Goal: Task Accomplishment & Management: Manage account settings

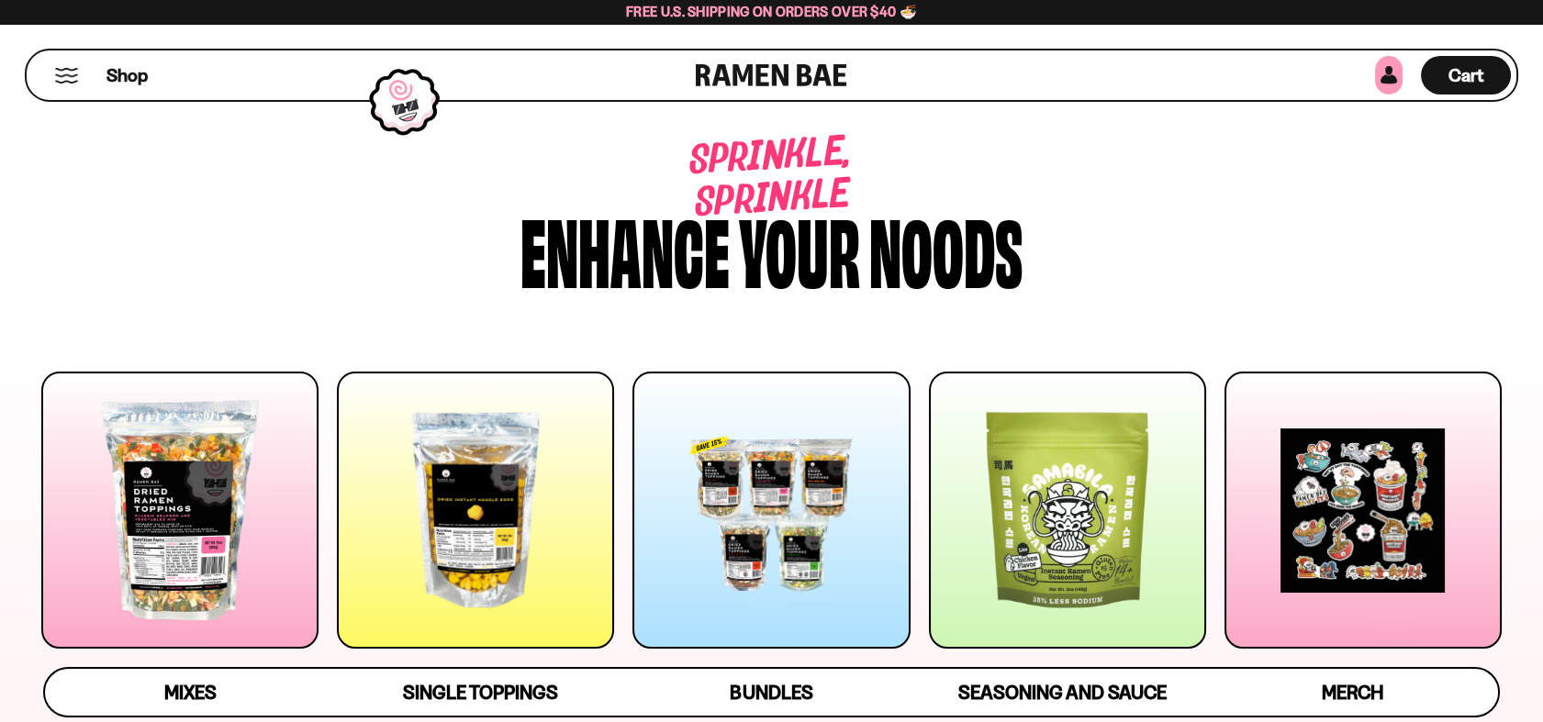
click at [1379, 63] on link at bounding box center [1389, 75] width 28 height 39
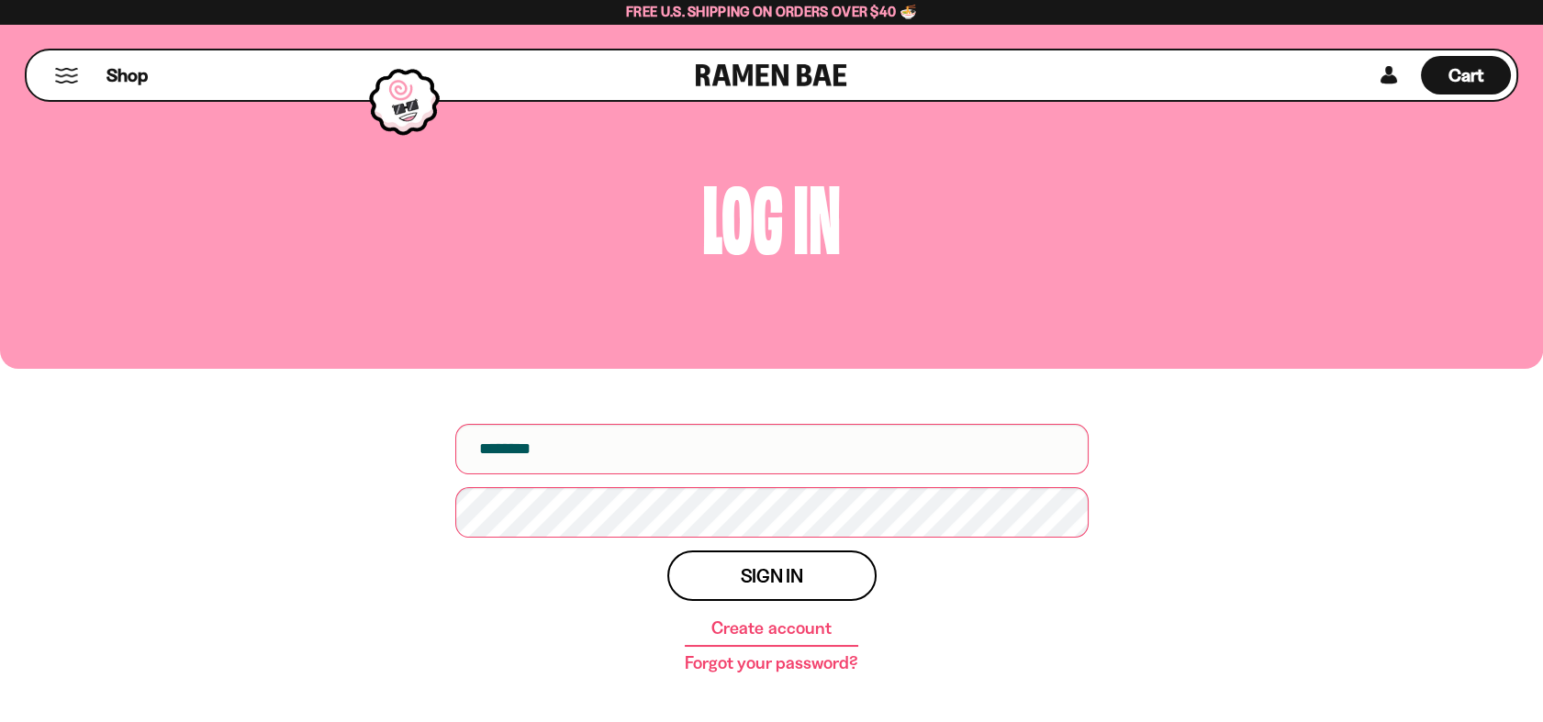
click at [796, 409] on div "Username Password Sign in Create account Forgot your password?" at bounding box center [772, 562] width 661 height 386
click at [838, 442] on input "email" at bounding box center [771, 449] width 633 height 50
type input "**********"
drag, startPoint x: 1229, startPoint y: 218, endPoint x: 1216, endPoint y: 228, distance: 16.3
click at [1229, 218] on h1 "Log in" at bounding box center [772, 212] width 1516 height 83
